Goal: Find specific page/section: Find specific page/section

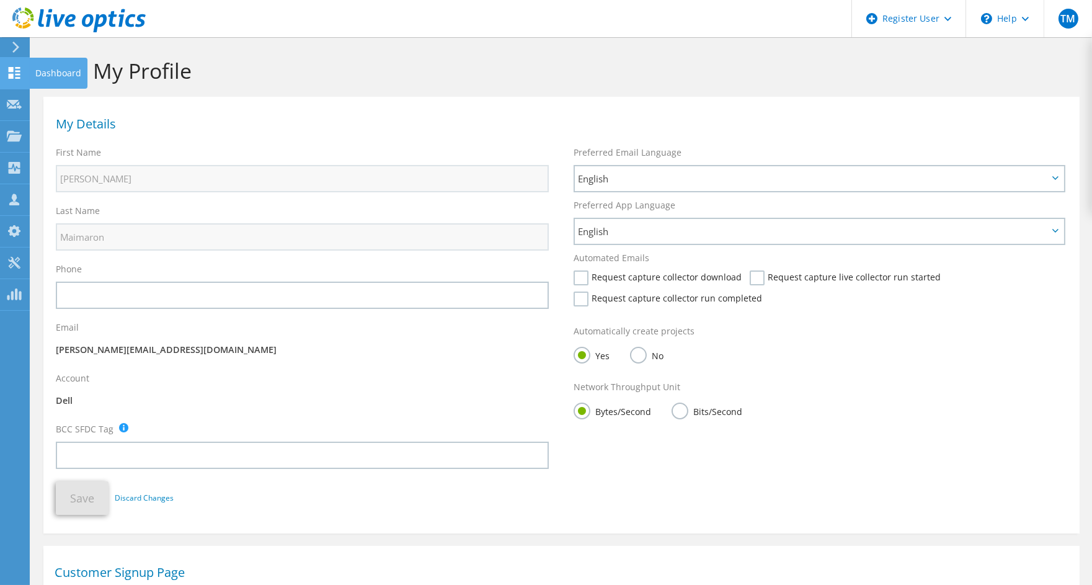
click at [9, 74] on use at bounding box center [15, 73] width 12 height 12
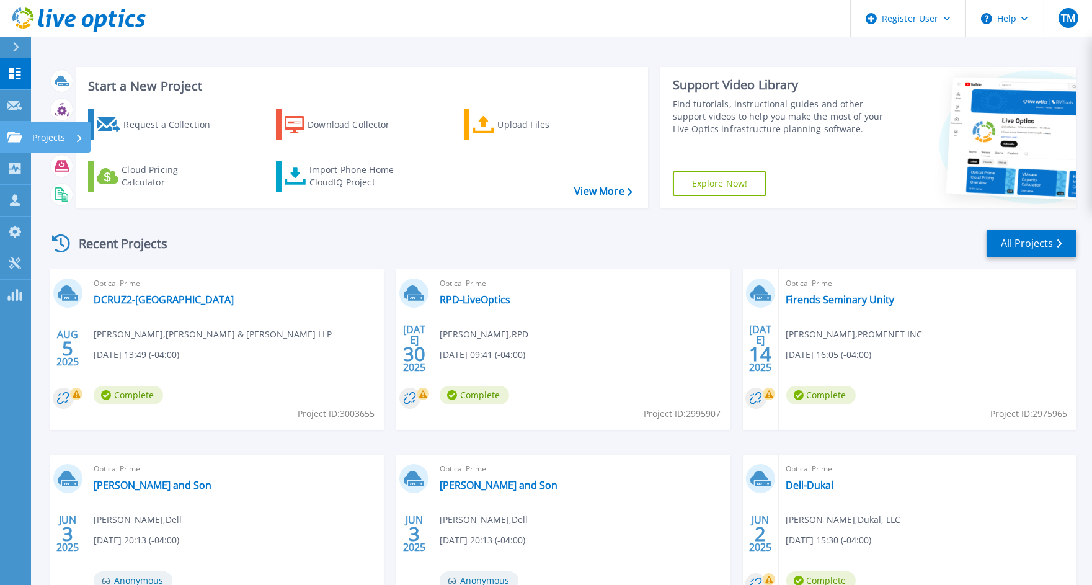
click at [6, 138] on link "Projects Projects" at bounding box center [15, 138] width 31 height 32
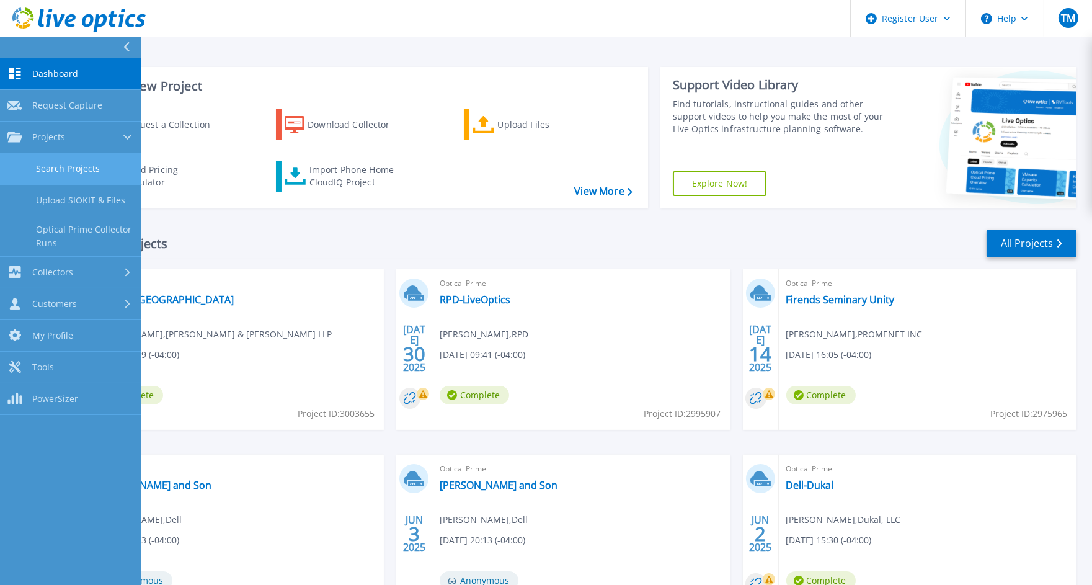
click at [53, 160] on link "Search Projects" at bounding box center [70, 169] width 141 height 32
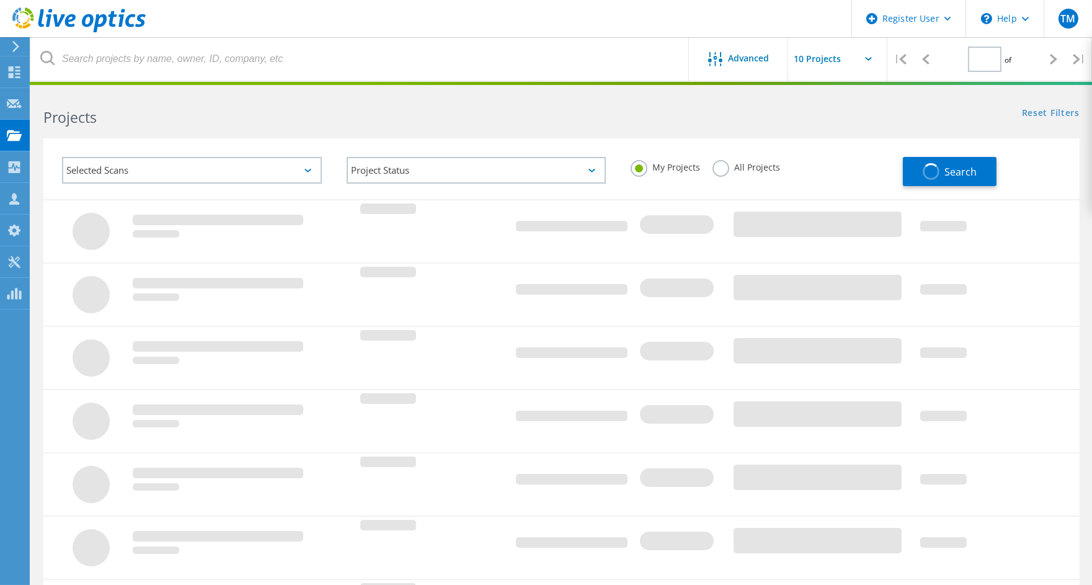
type input "1"
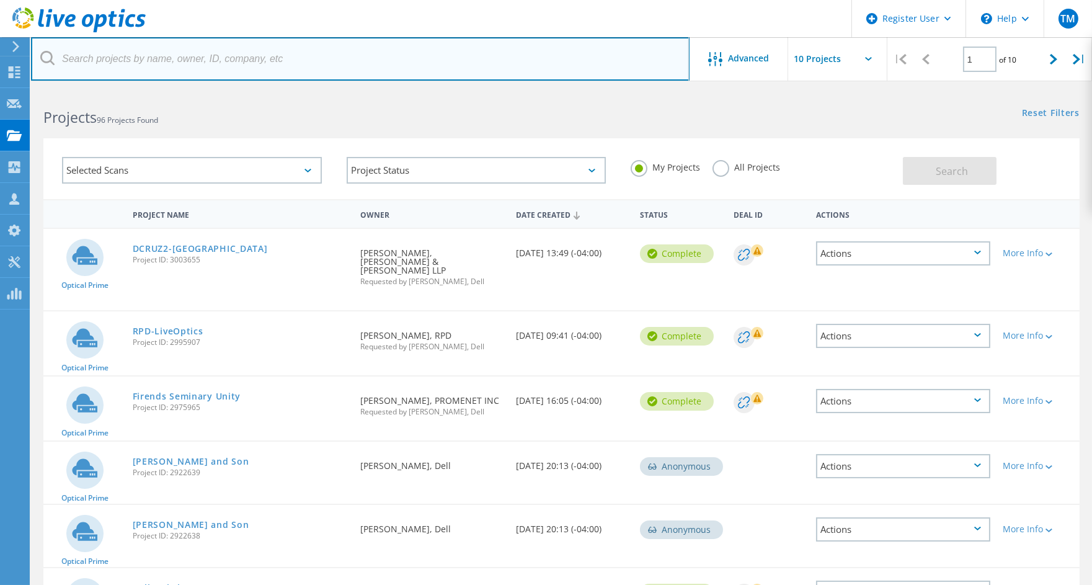
click at [220, 70] on input "text" at bounding box center [360, 58] width 659 height 43
type input "napoli"
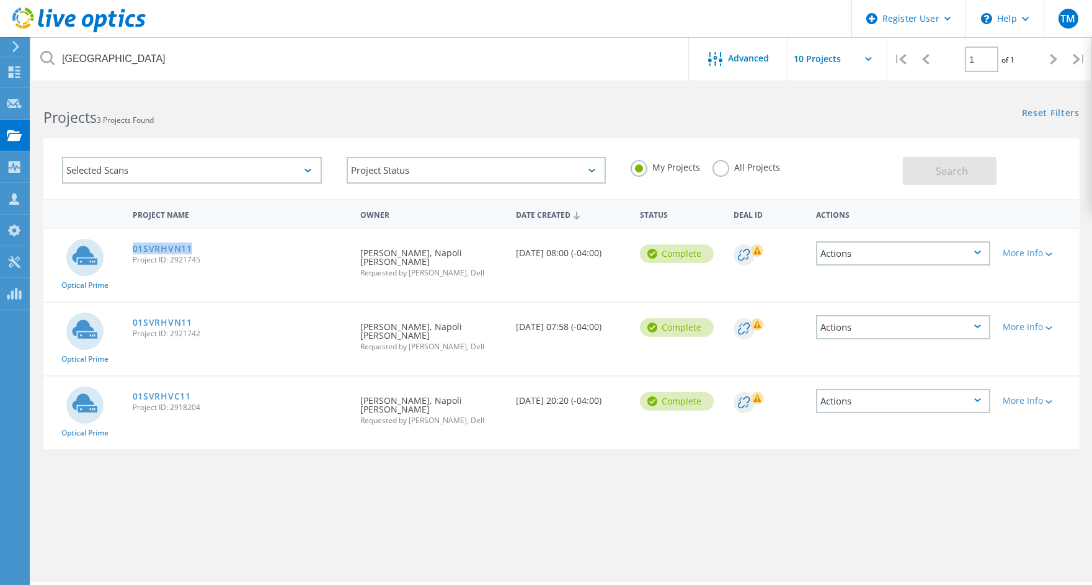
drag, startPoint x: 211, startPoint y: 246, endPoint x: 127, endPoint y: 242, distance: 85.1
click at [127, 242] on div "01SVRHVN11 Project ID: 2921745" at bounding box center [241, 252] width 228 height 47
copy link "01SVRHVN11"
click at [184, 244] on link "01SVRHVN11" at bounding box center [163, 248] width 60 height 9
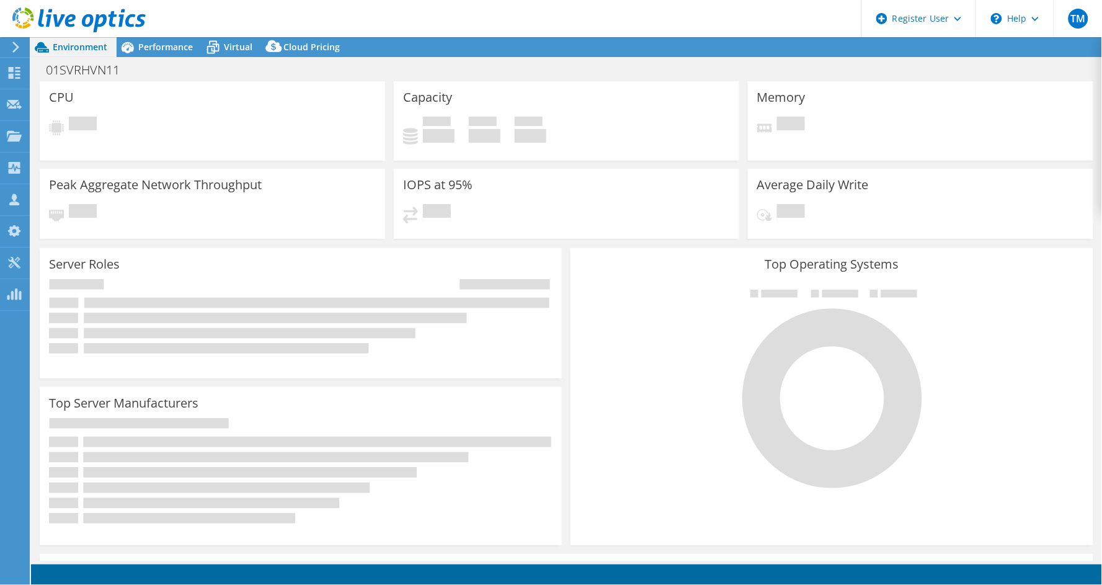
select select "USD"
